Goal: Transaction & Acquisition: Obtain resource

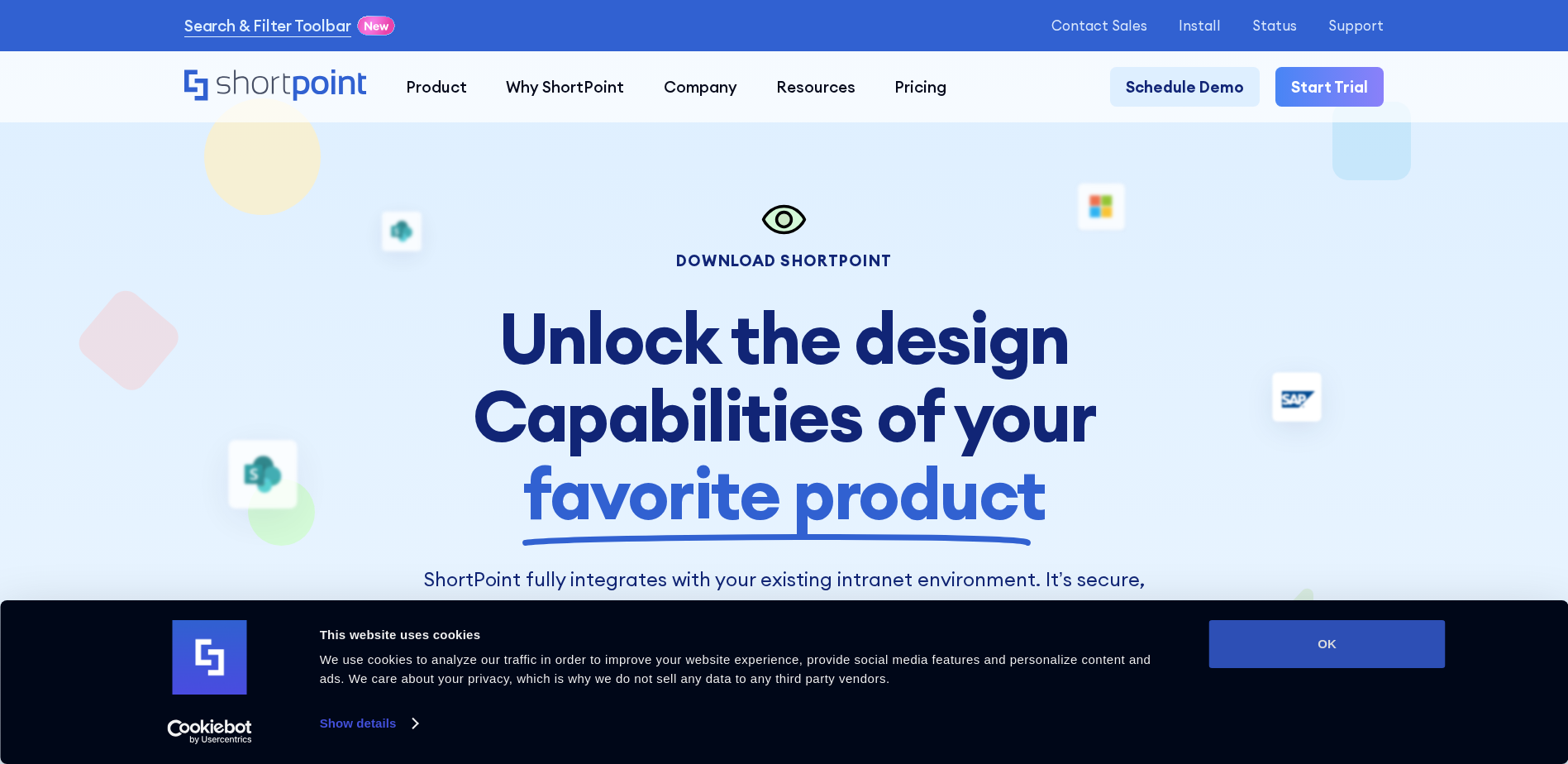
click at [1411, 653] on button "OK" at bounding box center [1328, 643] width 237 height 48
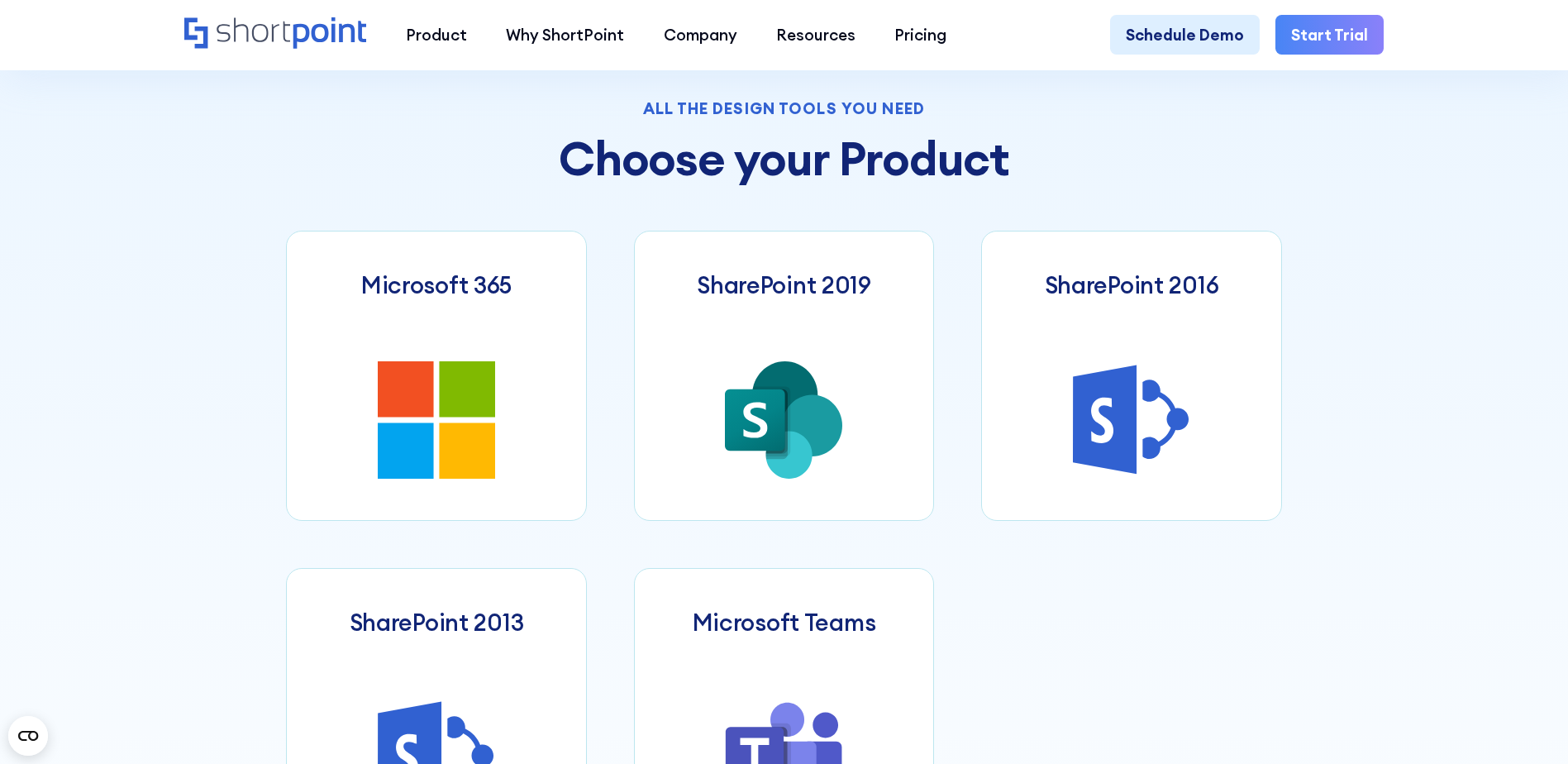
scroll to position [909, 0]
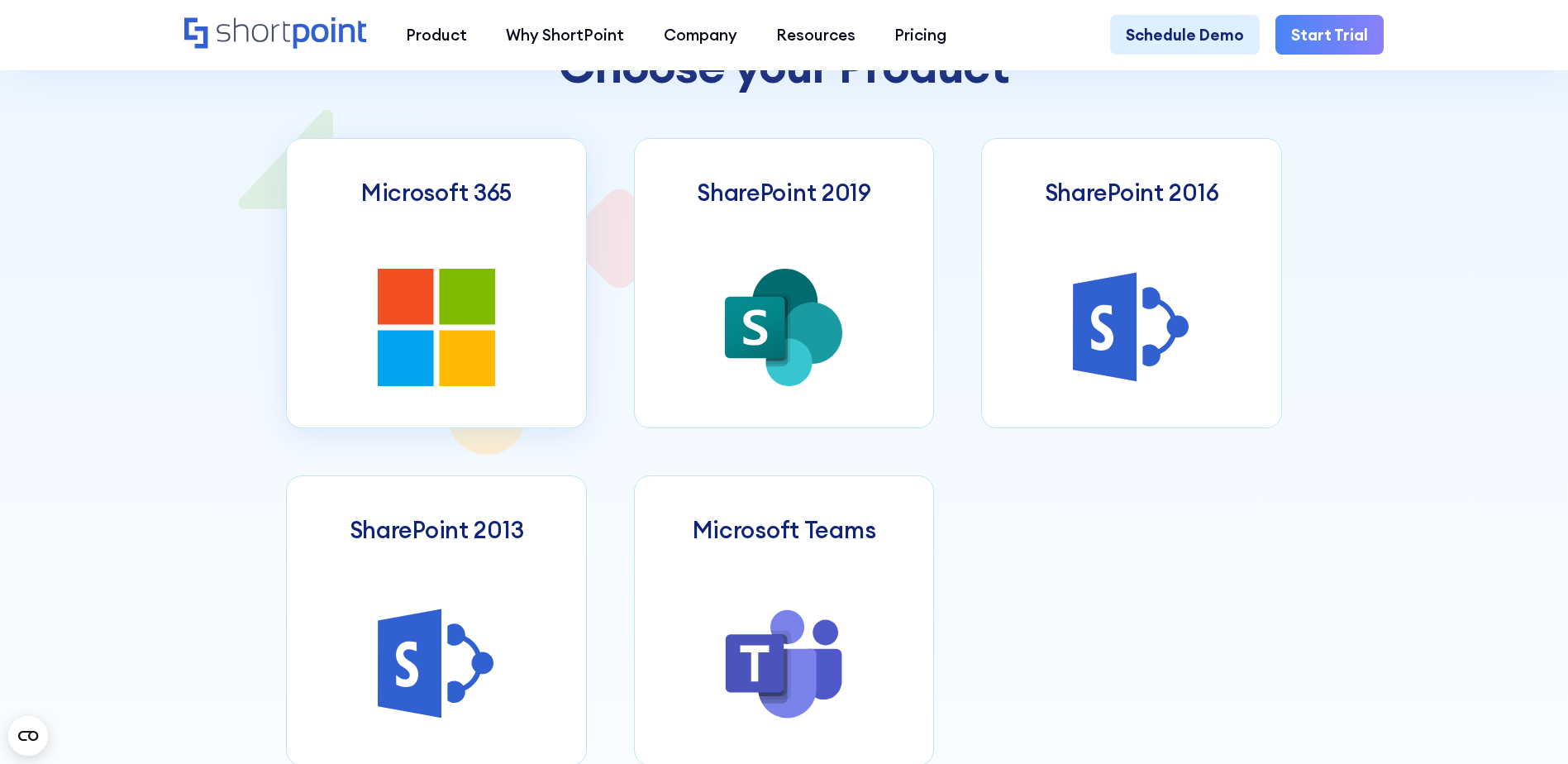
click at [418, 338] on icon at bounding box center [437, 327] width 117 height 117
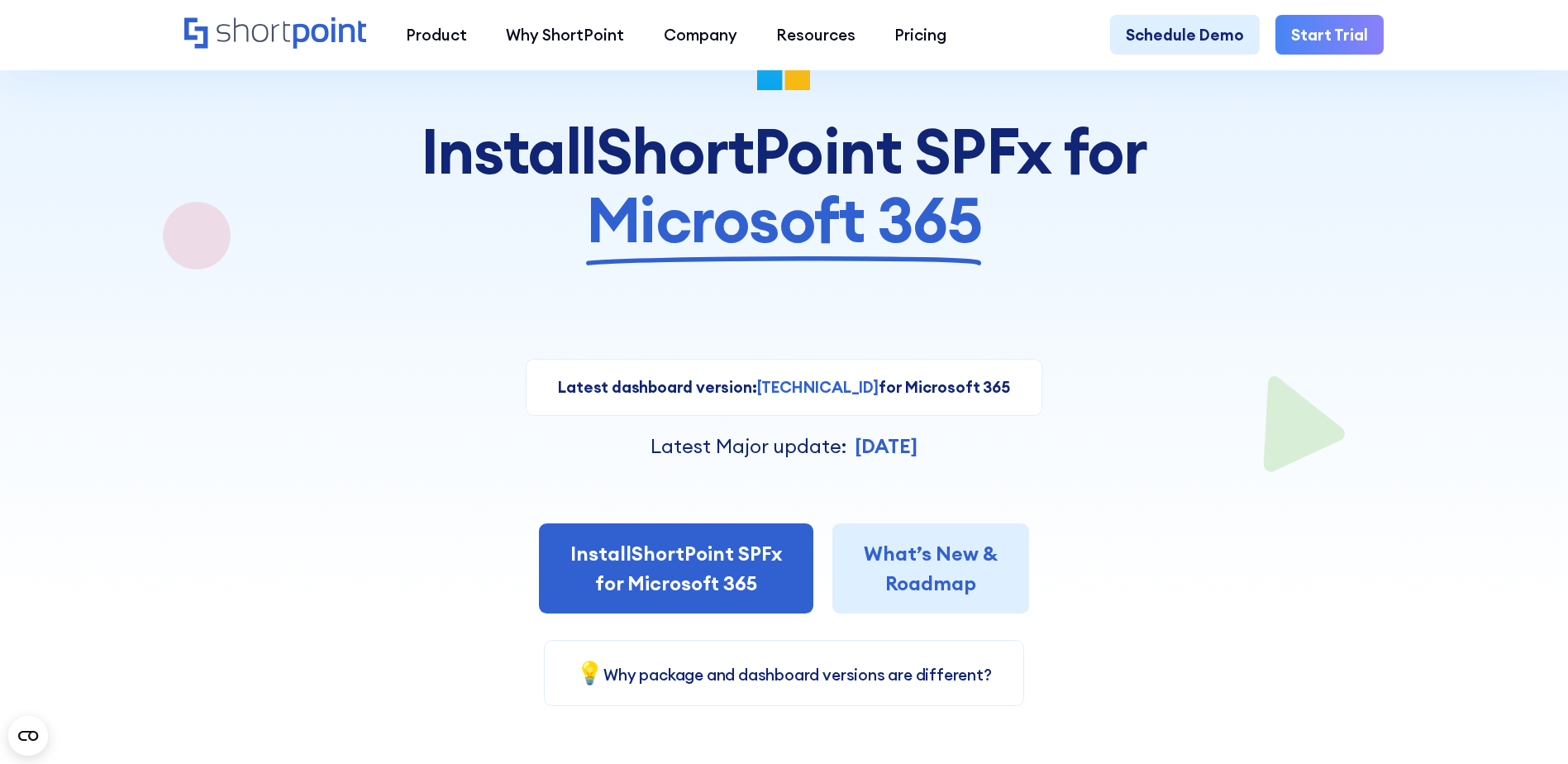
scroll to position [165, 0]
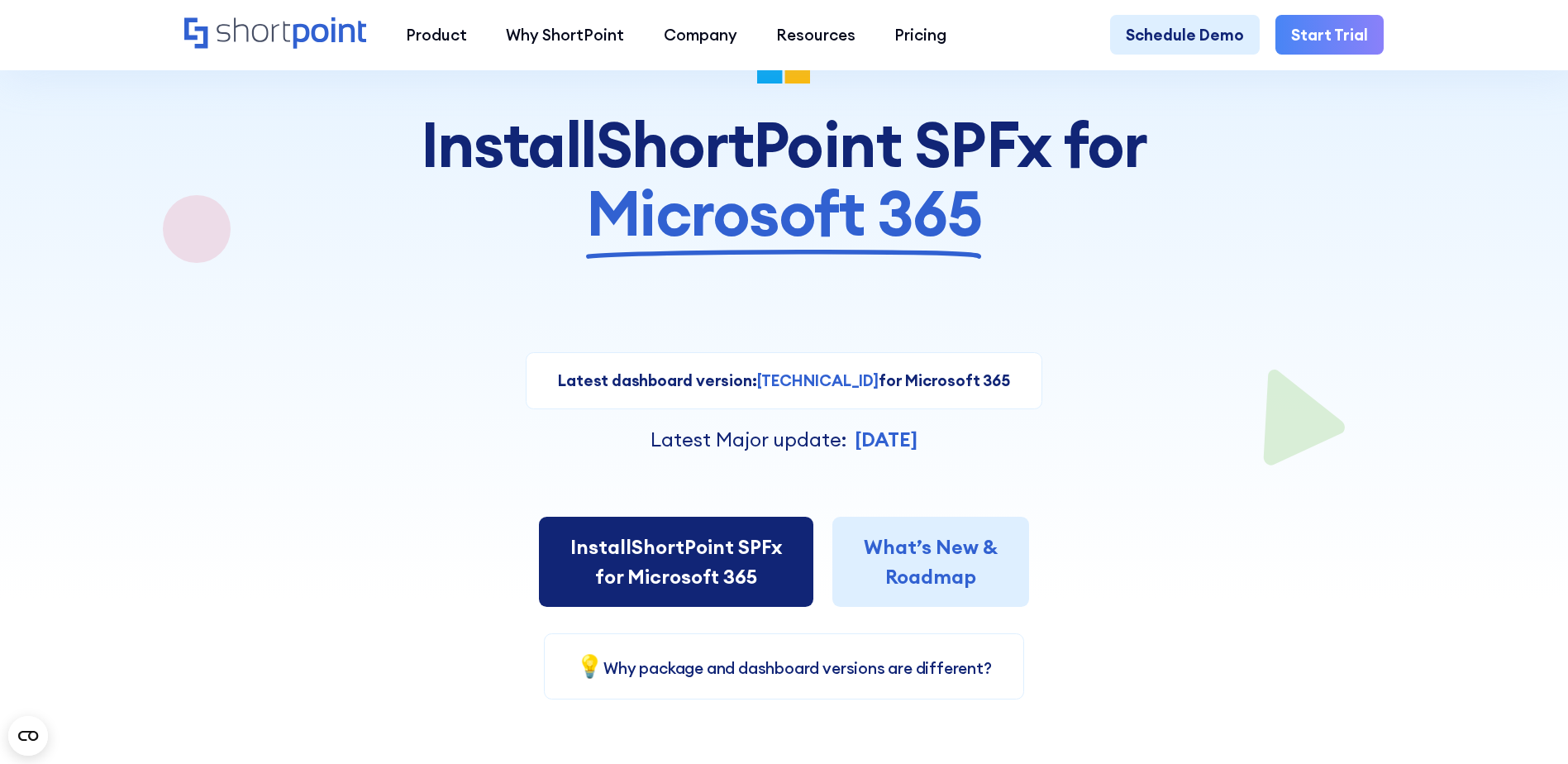
click at [705, 551] on link "Install ShortPoint SPFx for Microsoft 365" at bounding box center [676, 562] width 274 height 91
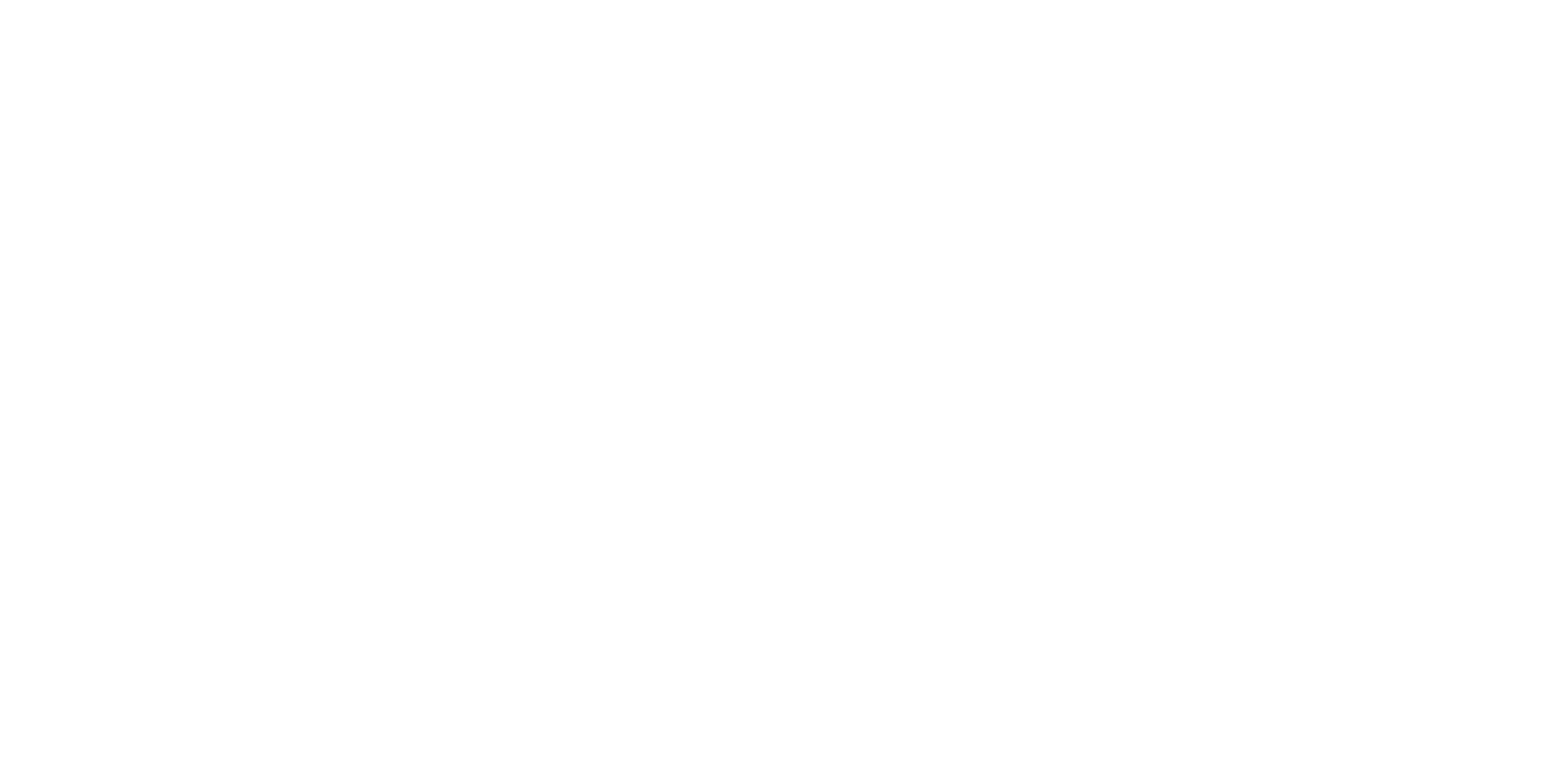
select select "Microsoft 365"
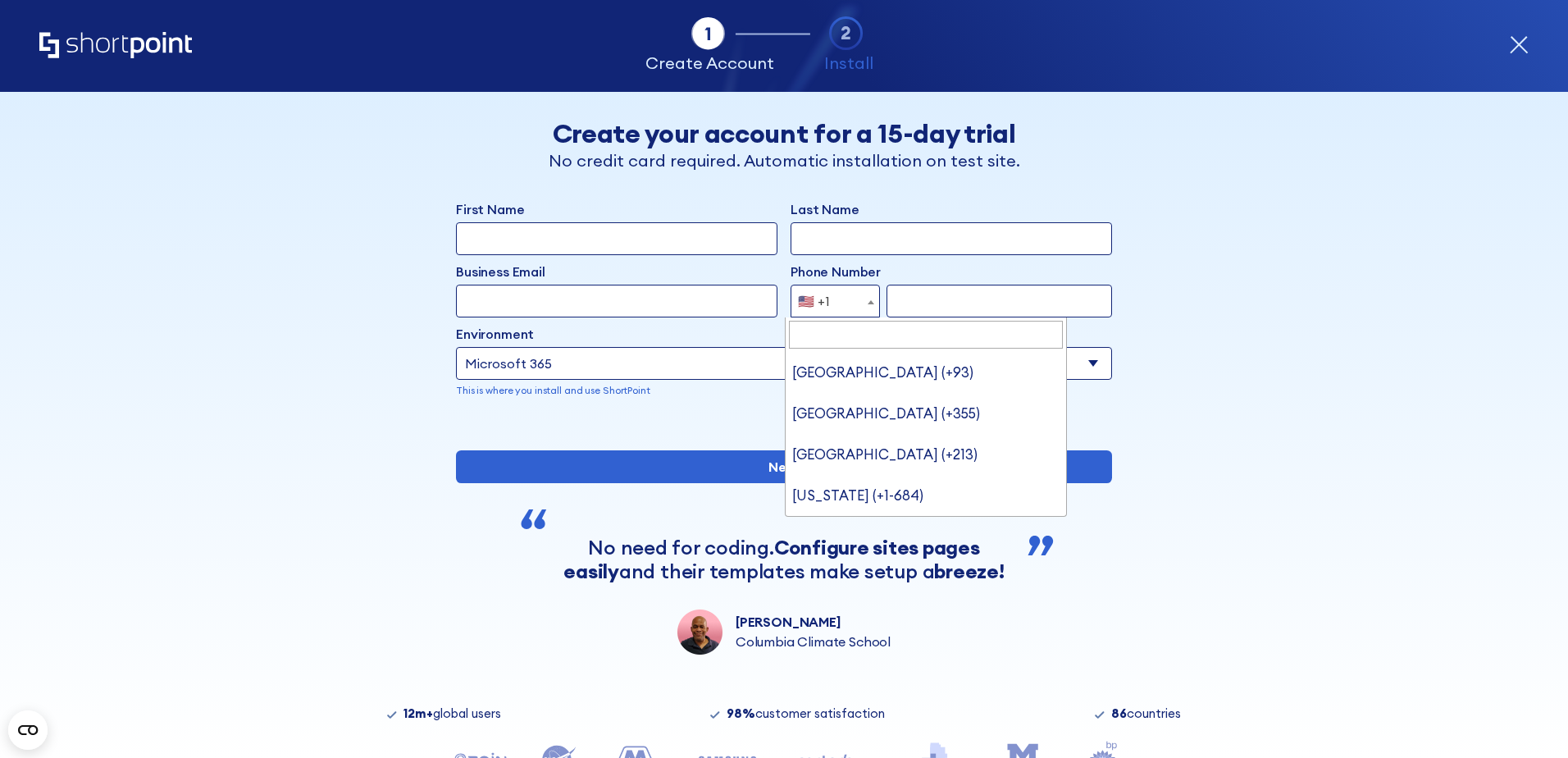
click at [838, 305] on span "🇺🇸 +1" at bounding box center [835, 300] width 90 height 33
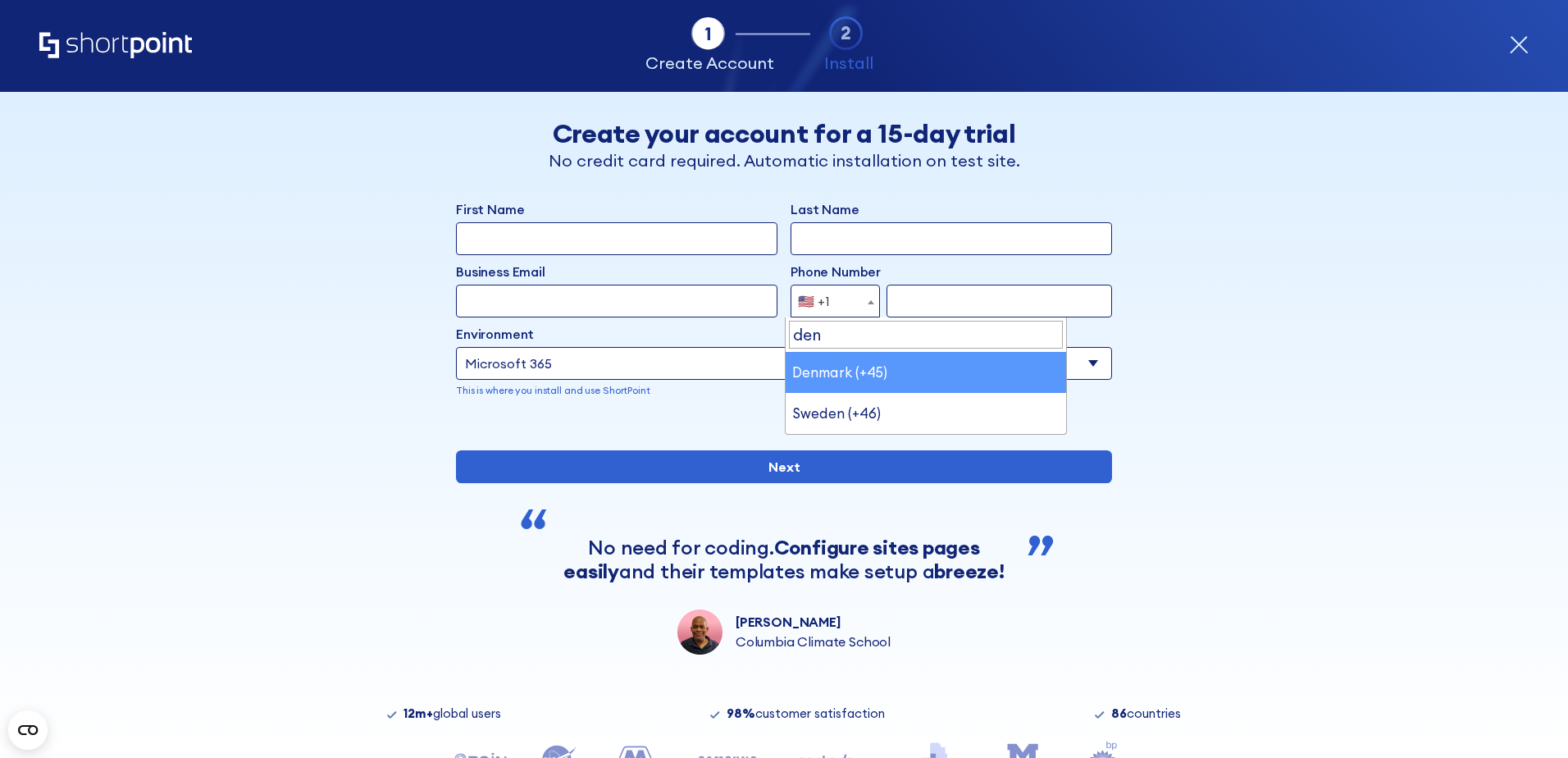
type input "den"
select select "+45"
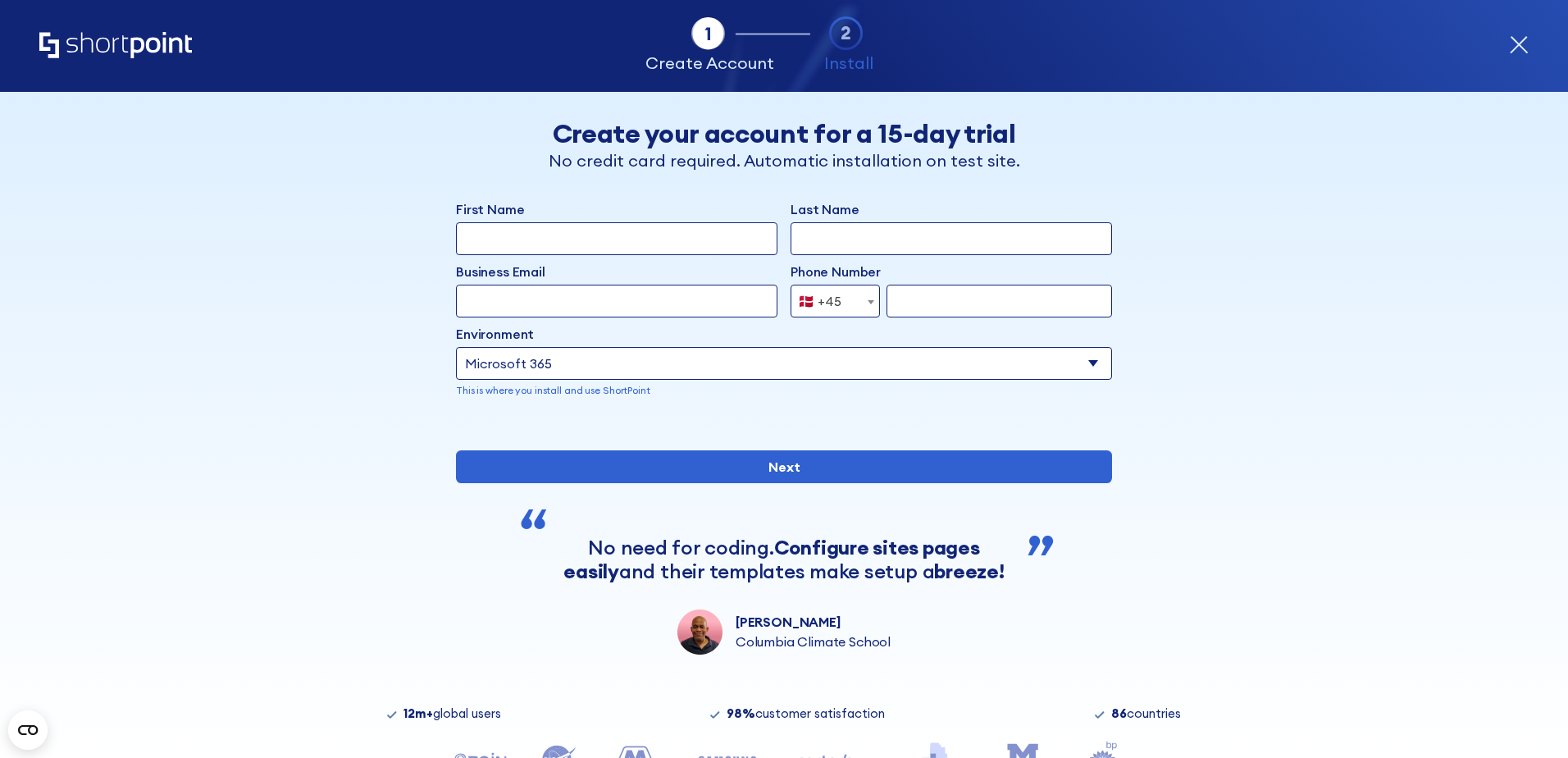
click at [934, 313] on input "form" at bounding box center [999, 300] width 225 height 33
type input "30225693"
click at [543, 242] on input "First Name" at bounding box center [617, 239] width 322 height 33
type input "Mikkel"
type input "[PERSON_NAME]"
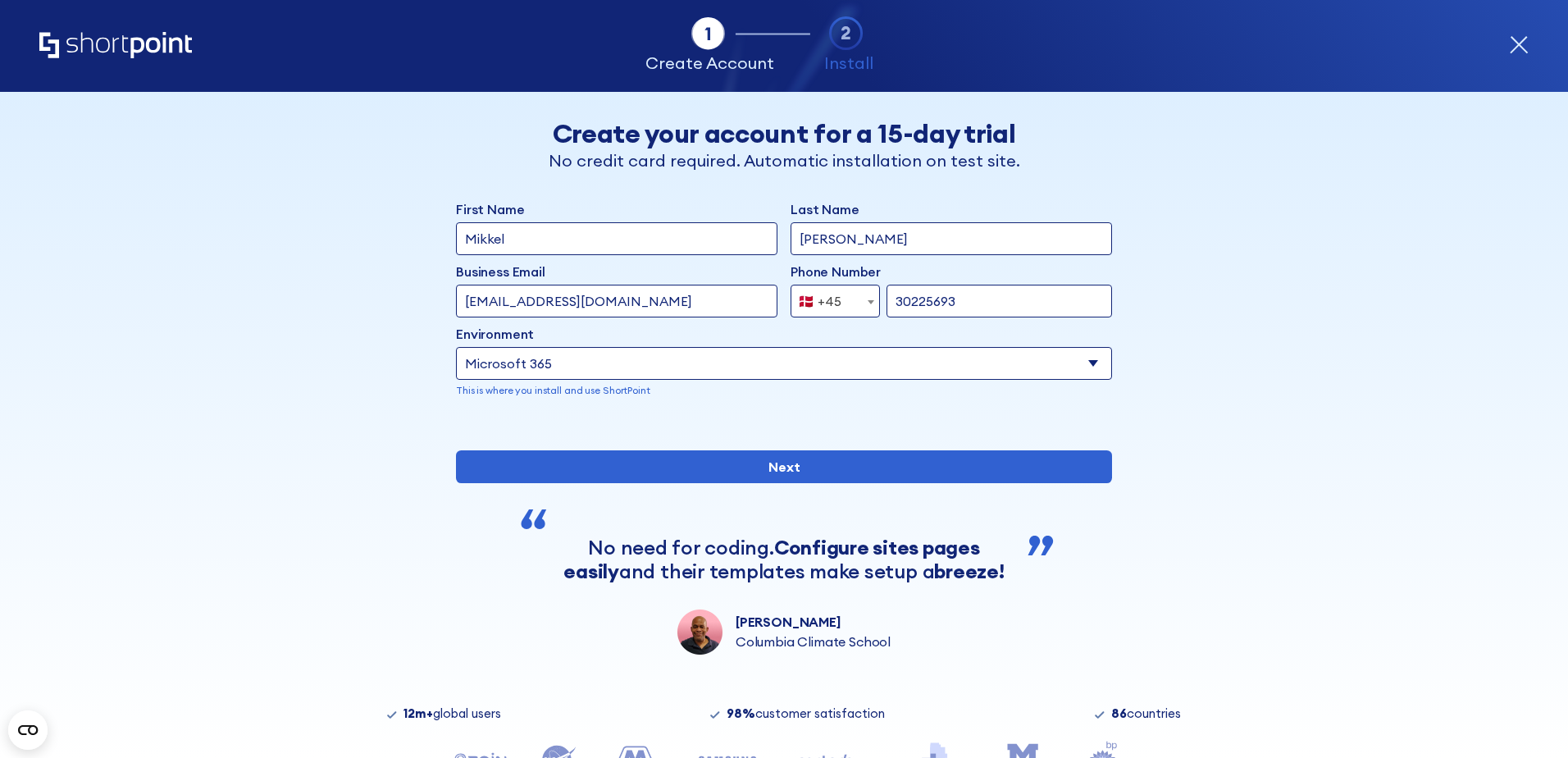
drag, startPoint x: 630, startPoint y: 294, endPoint x: 287, endPoint y: 278, distance: 343.4
click at [293, 278] on div "Back Back Create your account for a 15-day trial No credit card required. Autom…" at bounding box center [784, 372] width 1004 height 562
click at [514, 301] on input "[EMAIL_ADDRESS][DOMAIN_NAME]" at bounding box center [617, 300] width 322 height 33
drag, startPoint x: 569, startPoint y: 301, endPoint x: 501, endPoint y: 302, distance: 68.0
click at [501, 302] on input "[EMAIL_ADDRESS][DOMAIN_NAME]" at bounding box center [617, 300] width 322 height 33
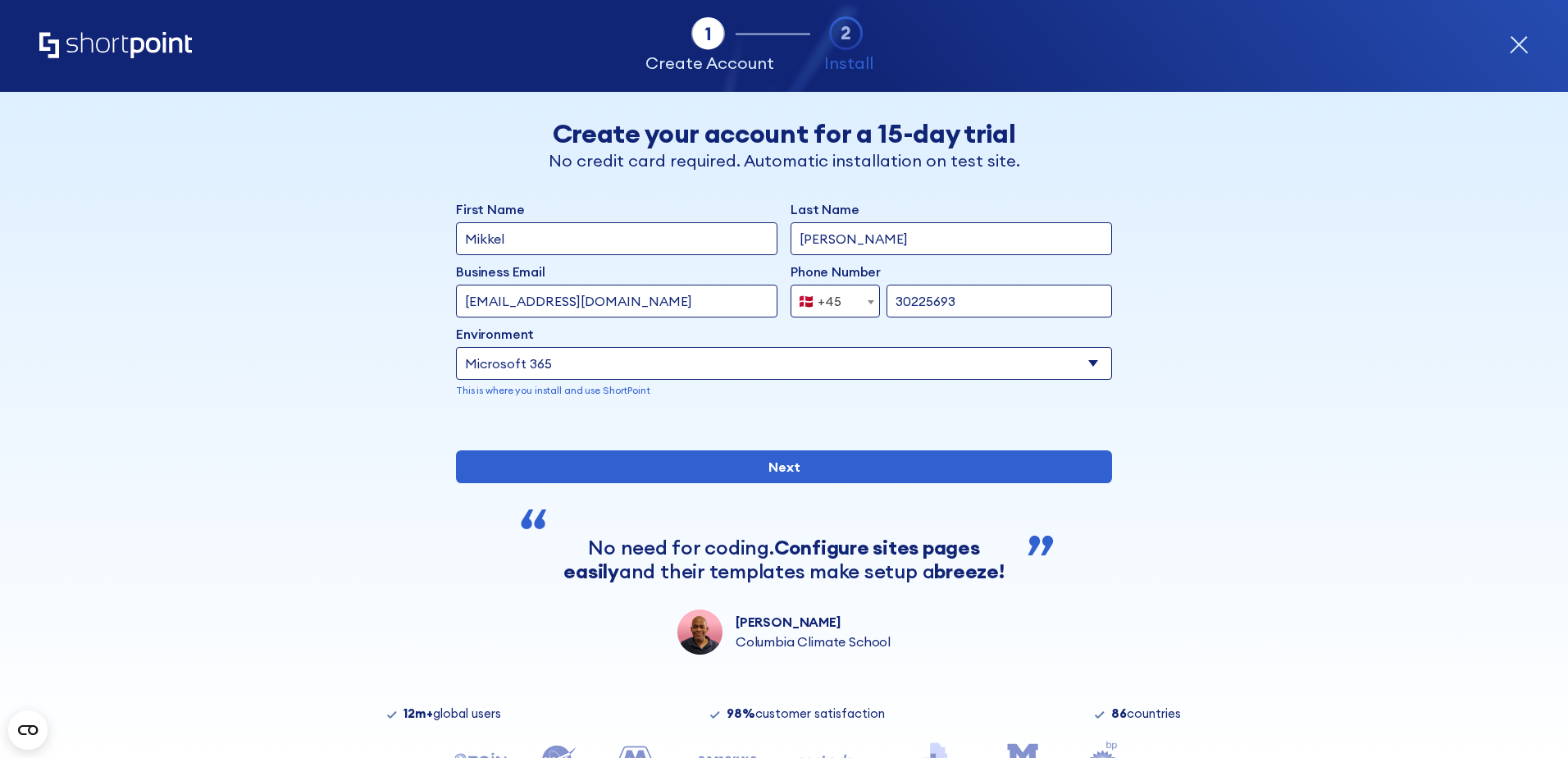
type input "[EMAIL_ADDRESS][DOMAIN_NAME]"
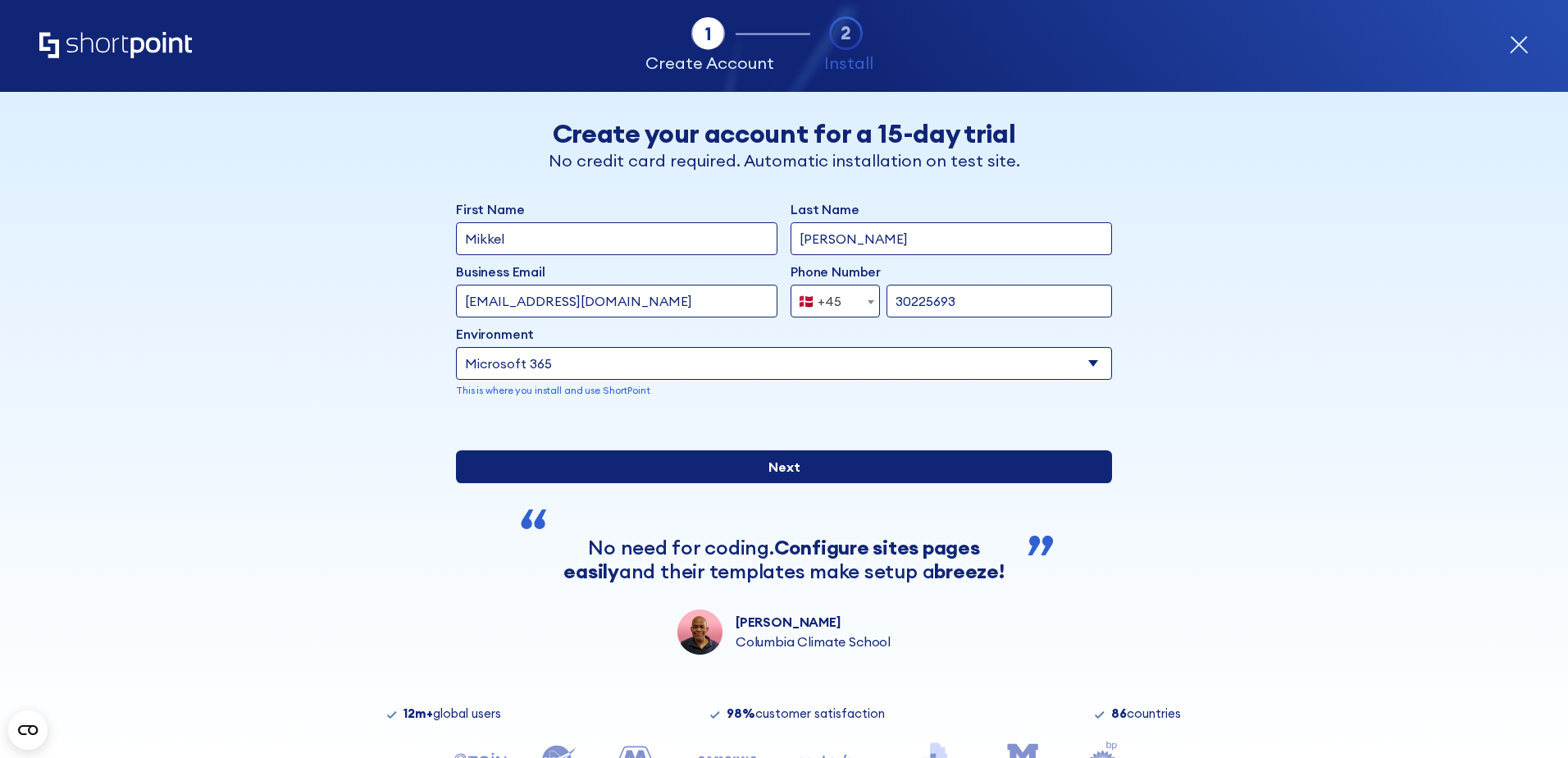
click at [691, 483] on input "Next" at bounding box center [783, 466] width 656 height 33
